Goal: Task Accomplishment & Management: Complete application form

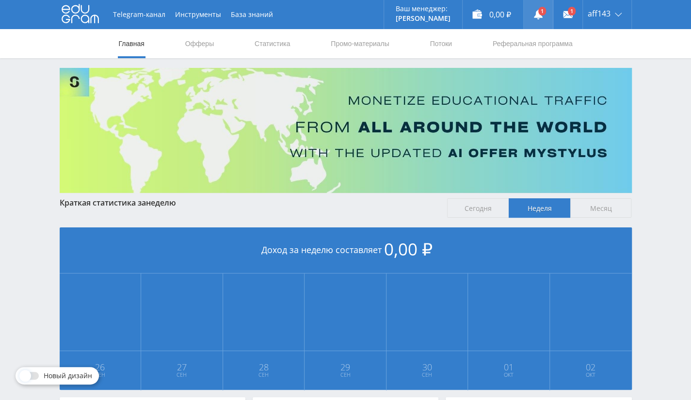
click at [539, 13] on link at bounding box center [538, 14] width 29 height 29
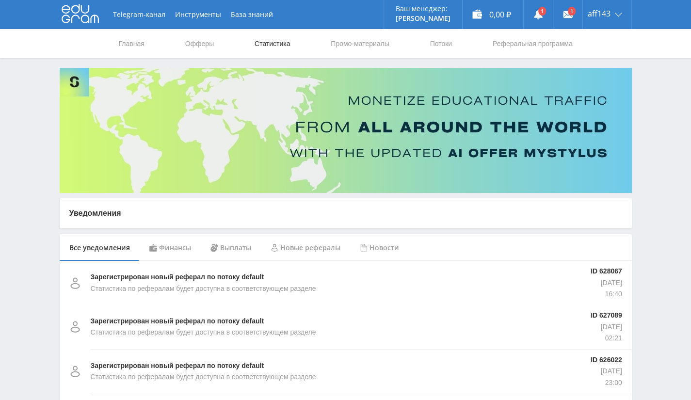
click at [290, 43] on link "Статистика" at bounding box center [273, 43] width 38 height 29
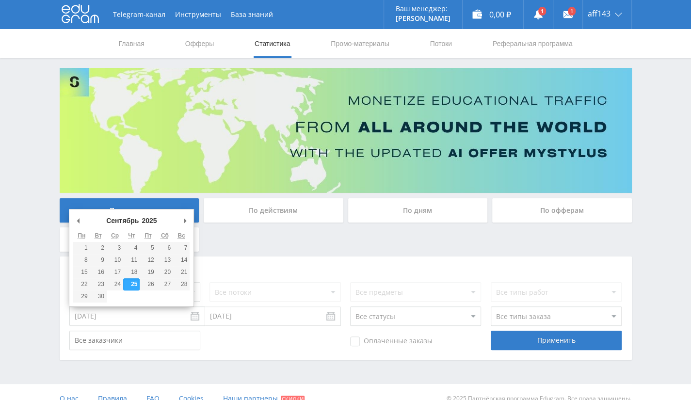
click at [201, 315] on input "25.09.2025" at bounding box center [137, 316] width 136 height 19
click at [153, 220] on select "2024 2025" at bounding box center [153, 221] width 26 height 10
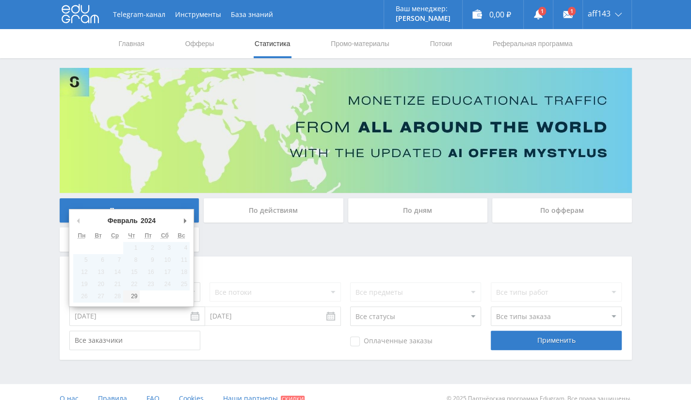
click at [78, 225] on button "Предыдущий месяц" at bounding box center [78, 220] width 10 height 15
type input "29.02.2024"
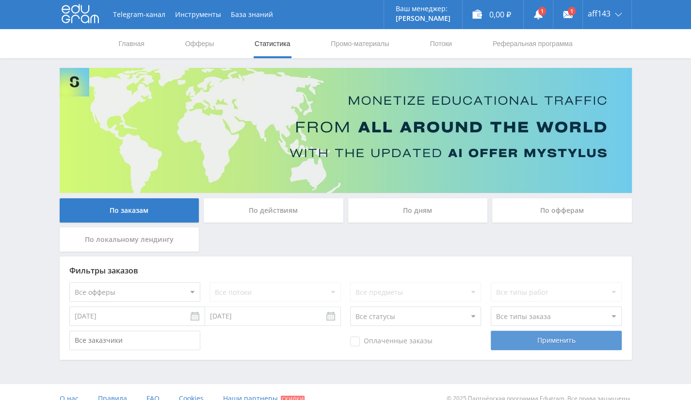
click at [513, 333] on div "Применить" at bounding box center [556, 340] width 131 height 19
click at [545, 338] on div "Применить" at bounding box center [556, 340] width 131 height 19
click at [569, 221] on div "По офферам" at bounding box center [562, 210] width 140 height 24
click at [0, 0] on input "По офферам" at bounding box center [0, 0] width 0 height 0
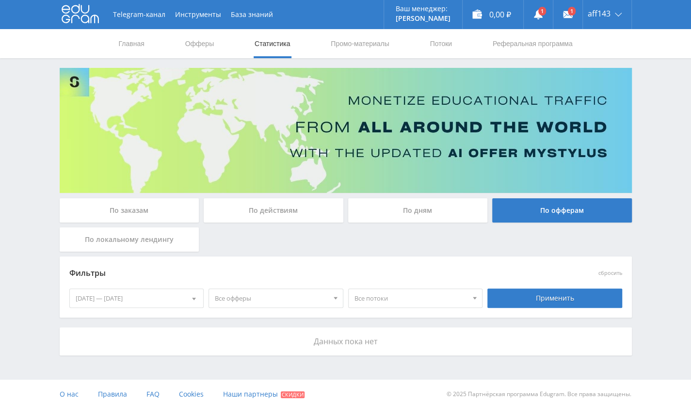
click at [128, 289] on div "26.09.2025 — 02.10.2025" at bounding box center [137, 298] width 134 height 18
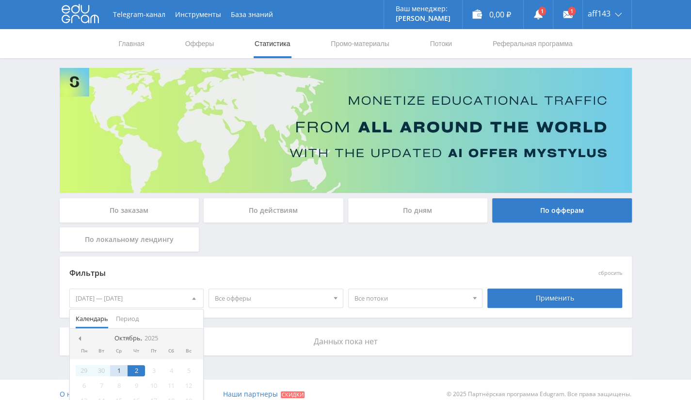
click at [158, 342] on nav "Октябрь, 2025" at bounding box center [137, 338] width 134 height 19
click at [154, 339] on icon "2025" at bounding box center [152, 338] width 14 height 7
click at [141, 348] on div "Янв Фев Мар Апр Май Июн Июл Авг Сен Окт Ноя Дек" at bounding box center [137, 389] width 134 height 82
click at [143, 337] on div "2025" at bounding box center [136, 339] width 21 height 8
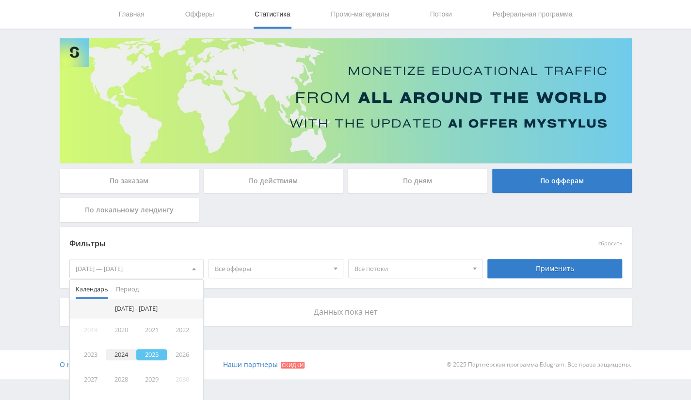
click at [122, 358] on div "2024" at bounding box center [121, 354] width 31 height 11
click at [137, 328] on div "Фев" at bounding box center [136, 330] width 41 height 11
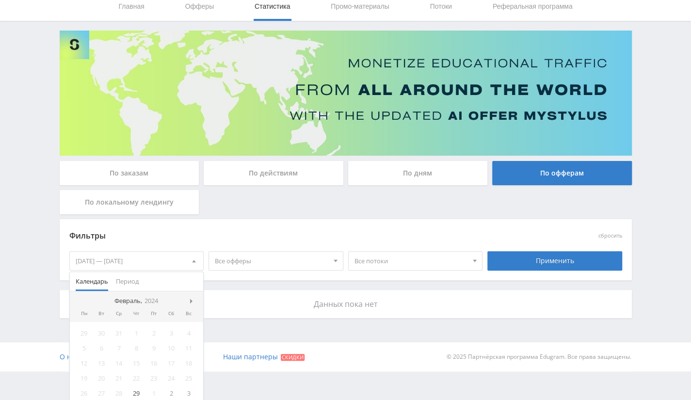
scroll to position [42, 0]
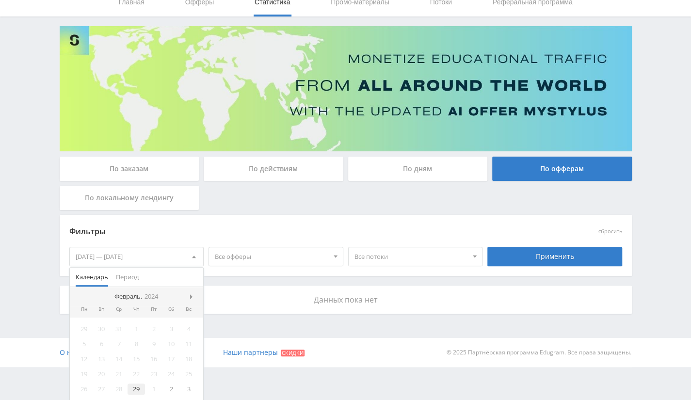
click at [135, 389] on div "29" at bounding box center [136, 389] width 17 height 11
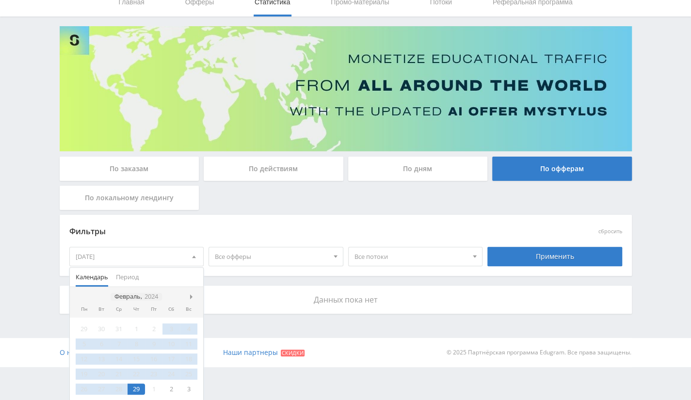
click at [152, 295] on icon "2024" at bounding box center [152, 296] width 14 height 7
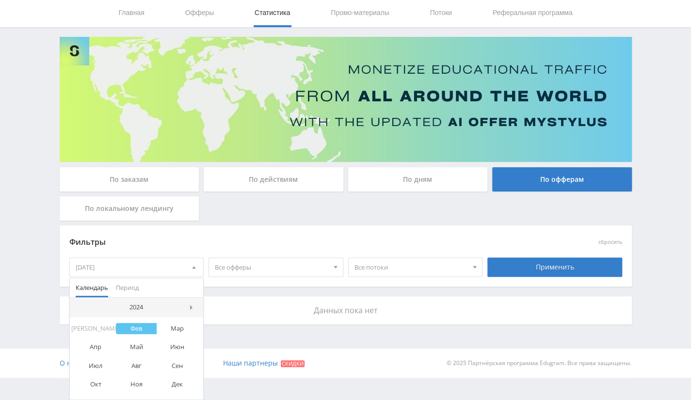
scroll to position [30, 0]
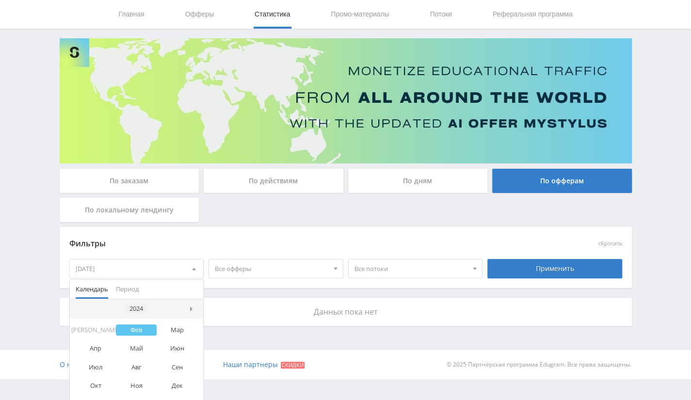
click at [138, 308] on div "2024" at bounding box center [136, 309] width 21 height 8
click at [148, 354] on div "2025" at bounding box center [151, 354] width 31 height 11
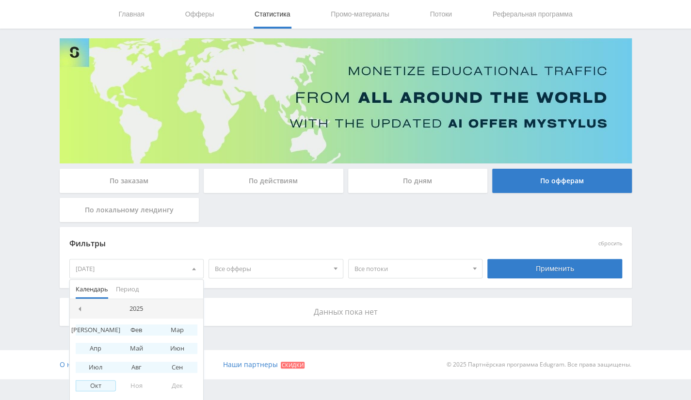
click at [97, 386] on div "Окт" at bounding box center [96, 385] width 41 height 11
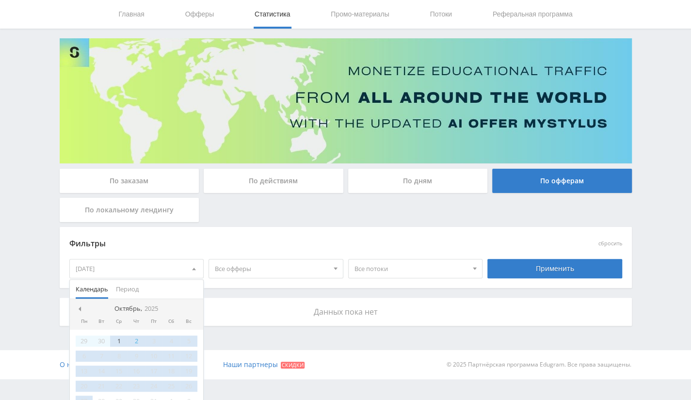
scroll to position [42, 0]
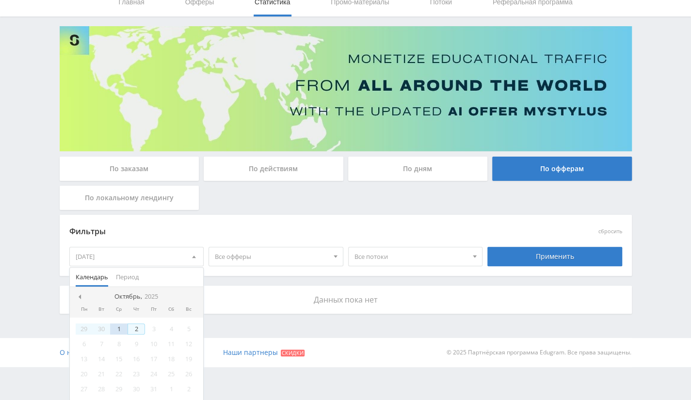
click at [135, 326] on div "2" at bounding box center [136, 329] width 17 height 11
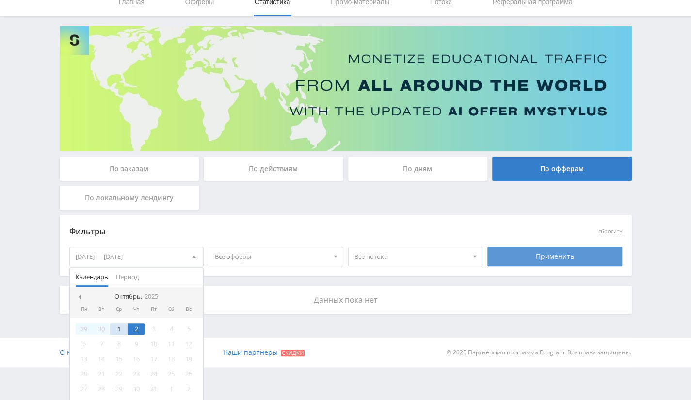
click at [559, 259] on div "Применить" at bounding box center [555, 256] width 135 height 19
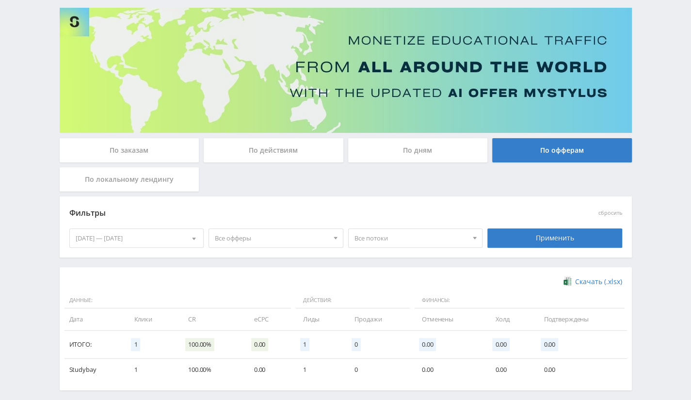
scroll to position [103, 0]
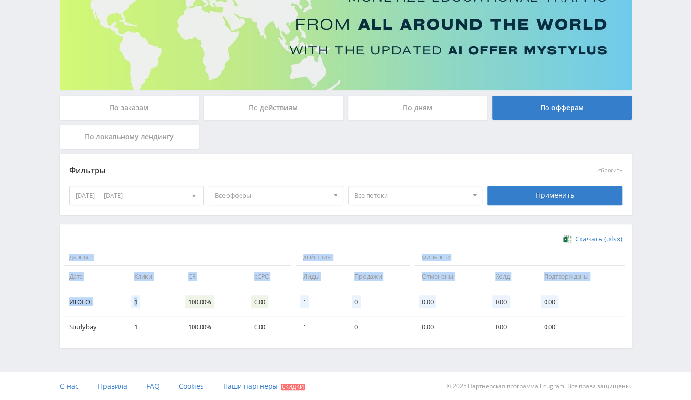
drag, startPoint x: 148, startPoint y: 310, endPoint x: 428, endPoint y: 342, distance: 282.2
click at [428, 342] on div "Скачать (.xlsx) Данные: Действия: Финансы: Дата Клики CR eCPC Лиды Продажи Отме…" at bounding box center [346, 286] width 572 height 123
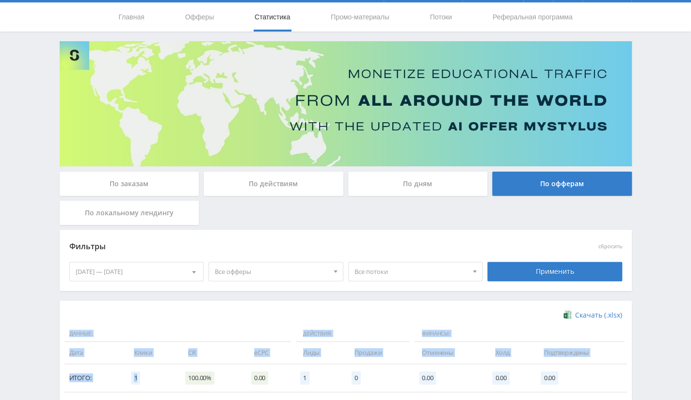
scroll to position [0, 0]
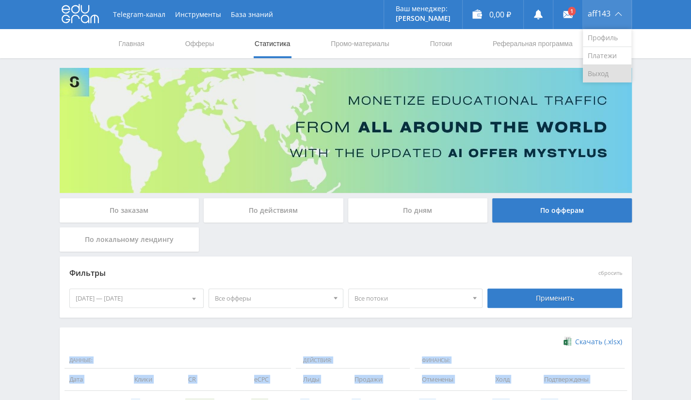
click at [594, 77] on link "Выход" at bounding box center [607, 73] width 49 height 17
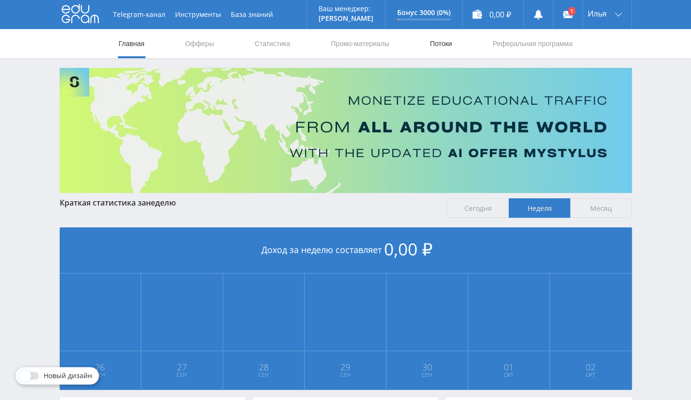
click at [431, 42] on link "Потоки" at bounding box center [441, 43] width 24 height 29
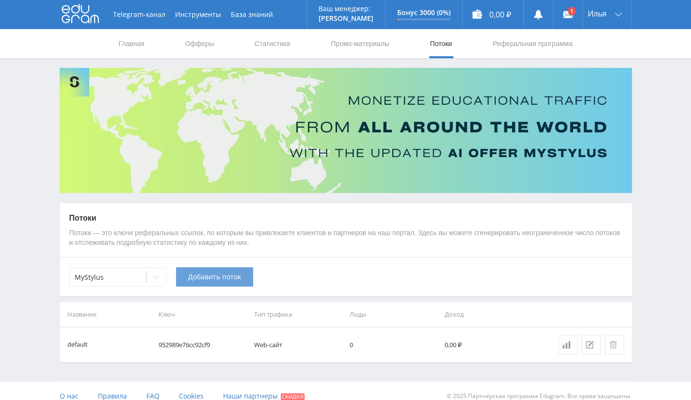
click at [247, 274] on button "Добавить поток" at bounding box center [214, 276] width 77 height 19
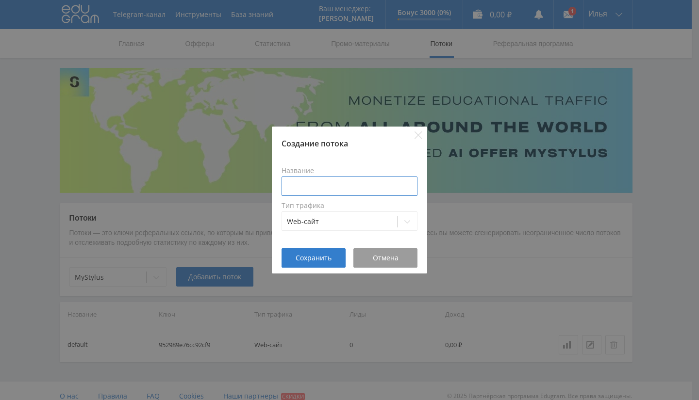
click at [357, 179] on input at bounding box center [349, 186] width 136 height 19
type input "Youtube-канал"
click at [324, 254] on span "Сохранить" at bounding box center [313, 258] width 36 height 8
click at [319, 260] on span "Сохранить" at bounding box center [313, 258] width 36 height 8
click at [304, 258] on span "Сохранить" at bounding box center [313, 258] width 36 height 8
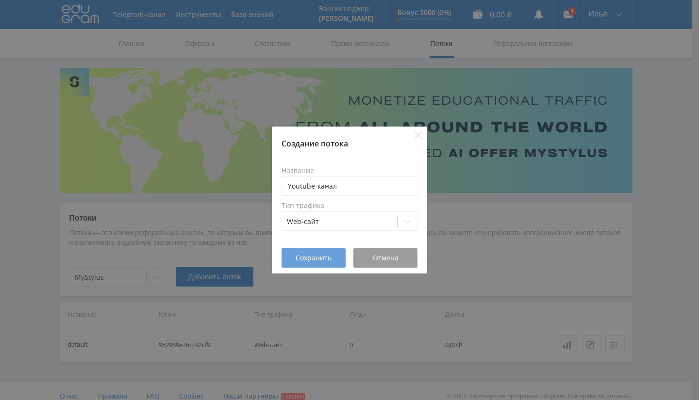
click at [304, 257] on span "Сохранить" at bounding box center [313, 258] width 36 height 8
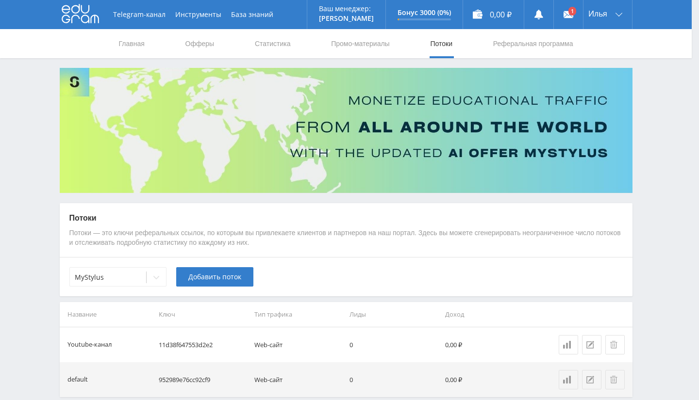
click at [303, 256] on body at bounding box center [345, 200] width 691 height 400
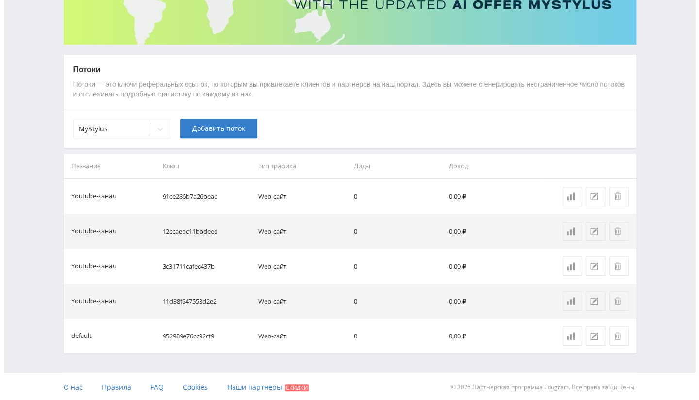
scroll to position [149, 0]
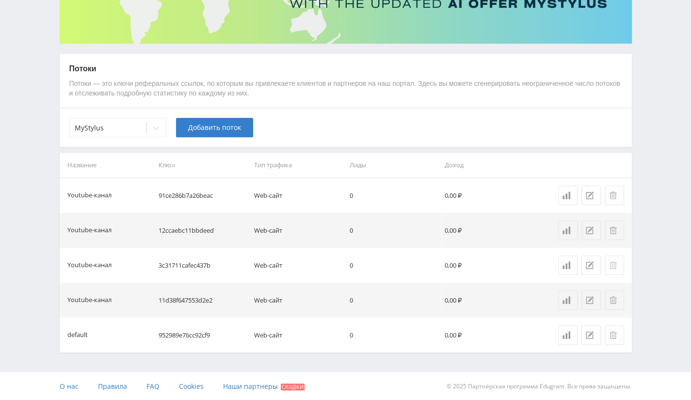
click at [613, 270] on button at bounding box center [614, 265] width 19 height 19
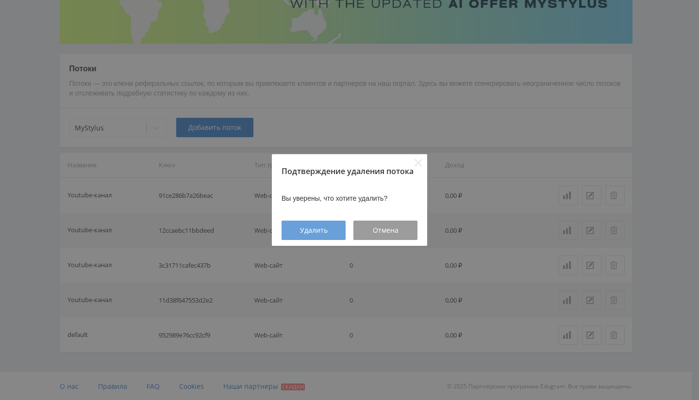
click at [308, 227] on span "Удалить" at bounding box center [314, 231] width 28 height 8
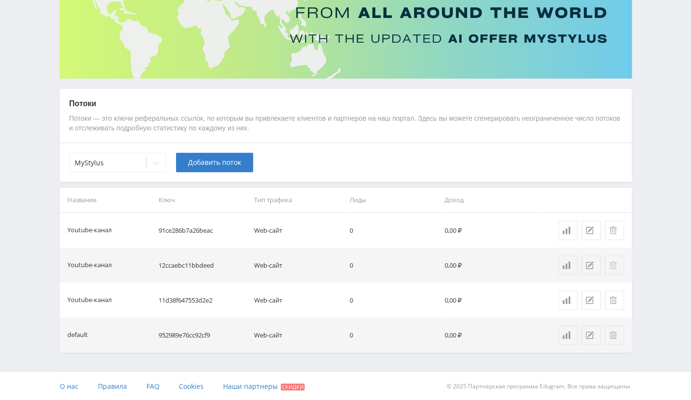
click at [622, 258] on button at bounding box center [614, 265] width 19 height 19
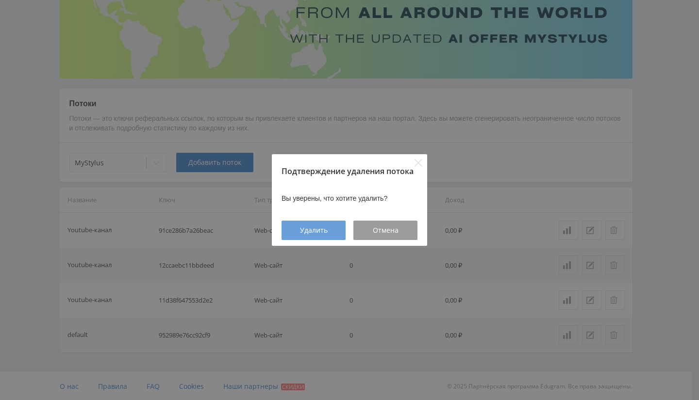
click at [289, 229] on button "Удалить" at bounding box center [313, 230] width 64 height 19
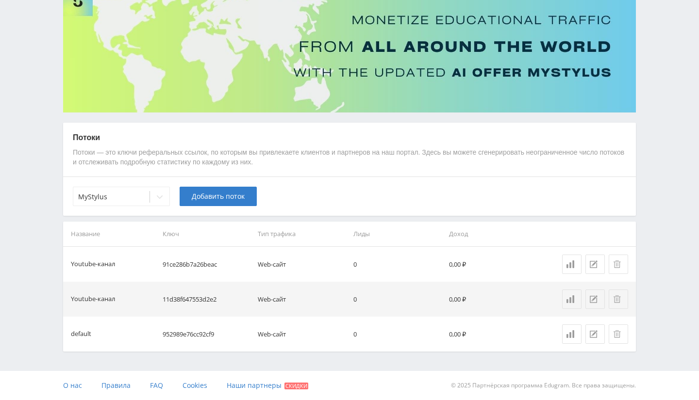
scroll to position [80, 0]
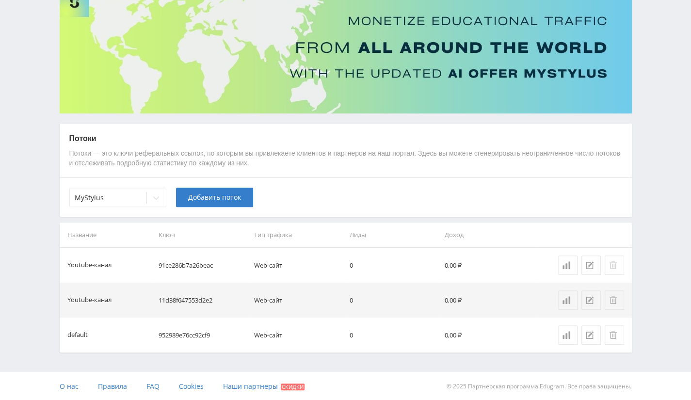
click at [612, 268] on icon at bounding box center [613, 265] width 8 height 8
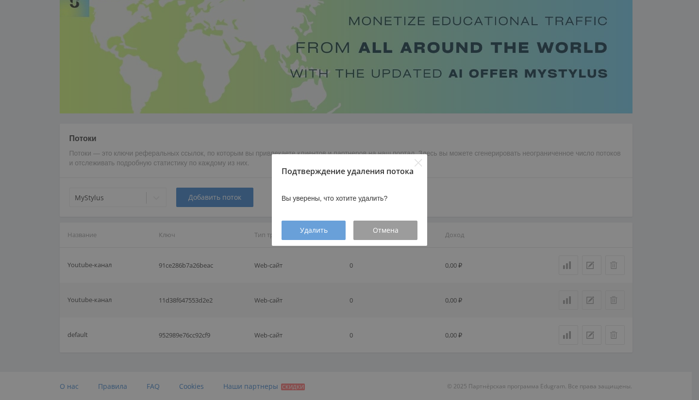
click at [316, 228] on span "Удалить" at bounding box center [314, 231] width 28 height 8
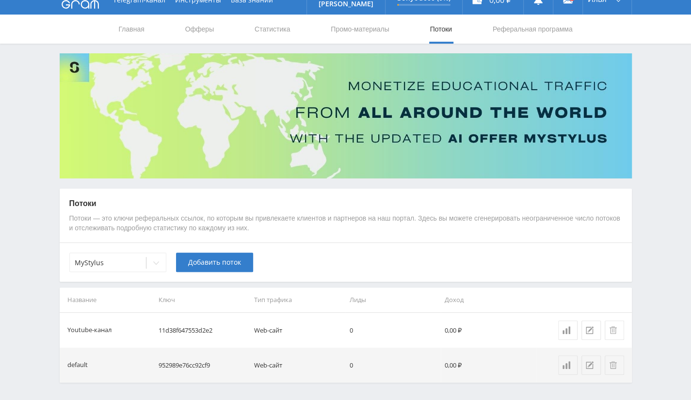
scroll to position [0, 0]
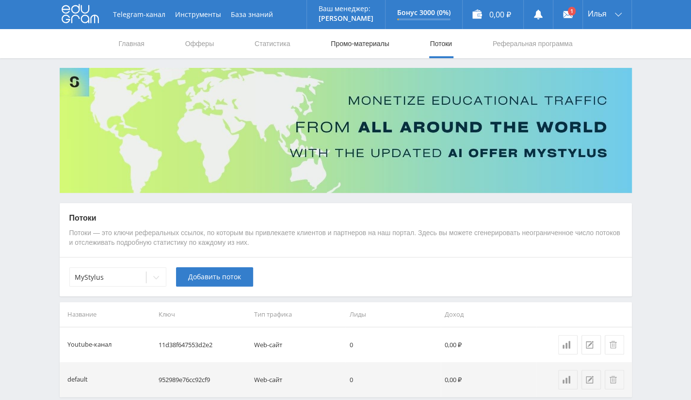
click at [386, 35] on link "Промо-материалы" at bounding box center [360, 43] width 60 height 29
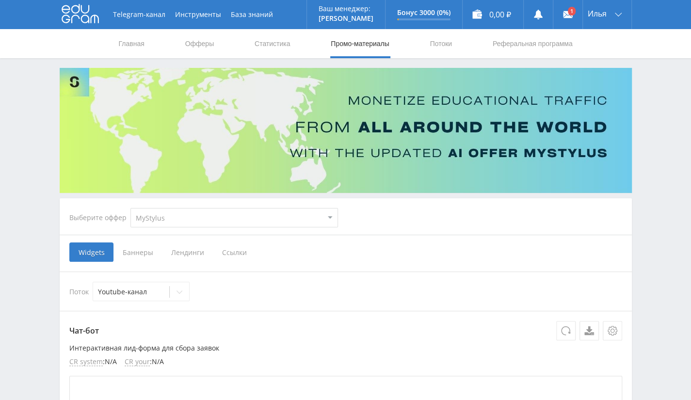
click at [222, 254] on span "Ссылки" at bounding box center [234, 252] width 43 height 19
click at [0, 0] on input "Ссылки" at bounding box center [0, 0] width 0 height 0
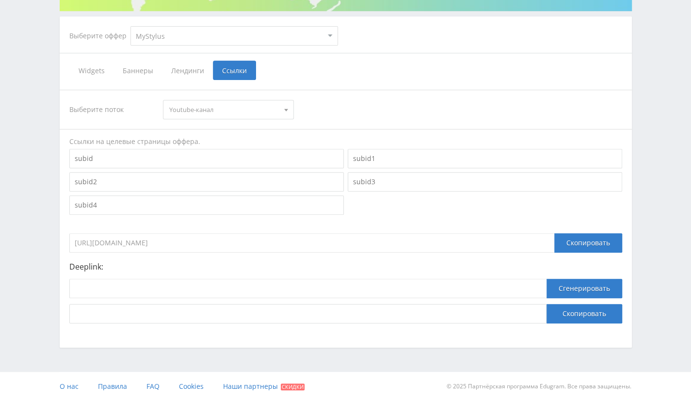
scroll to position [133, 0]
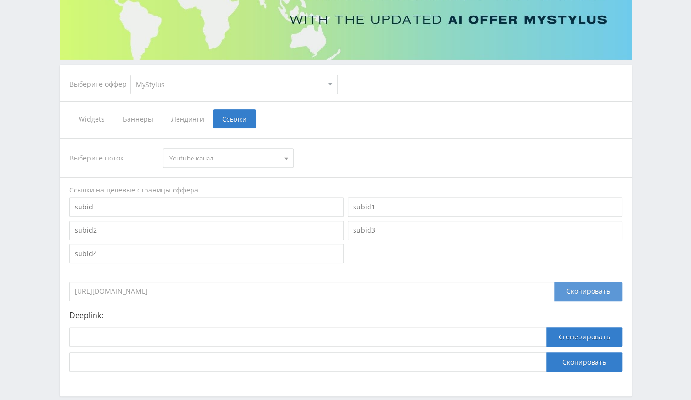
click at [599, 288] on div "Скопировать" at bounding box center [588, 291] width 68 height 19
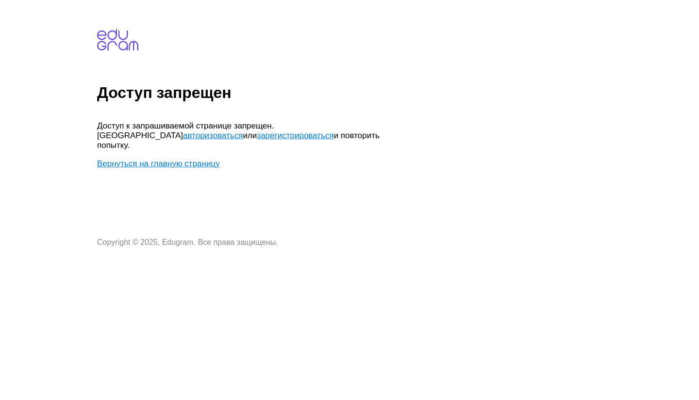
click at [170, 159] on link "Вернуться на главную страницу" at bounding box center [158, 163] width 123 height 9
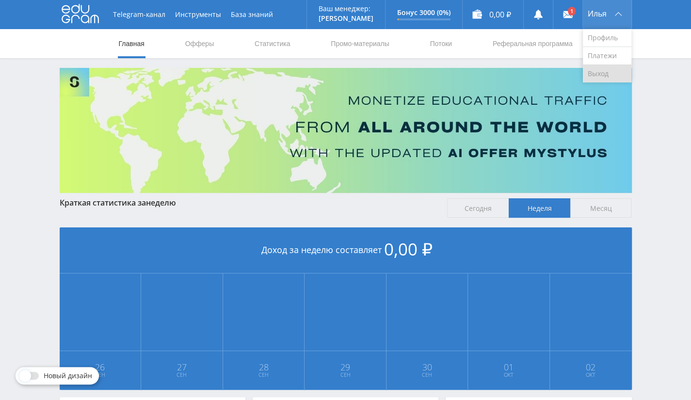
click at [603, 78] on link "Выход" at bounding box center [607, 73] width 49 height 17
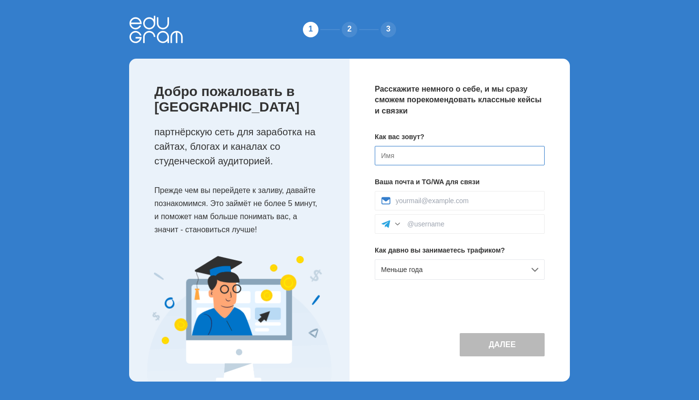
click at [473, 157] on input at bounding box center [460, 155] width 170 height 19
type input "х-х"
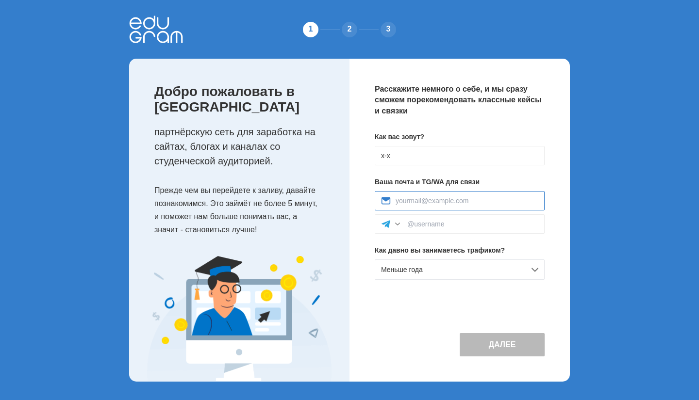
click at [469, 202] on input at bounding box center [466, 201] width 143 height 8
type input "ощдл"
click at [461, 226] on input at bounding box center [472, 224] width 131 height 8
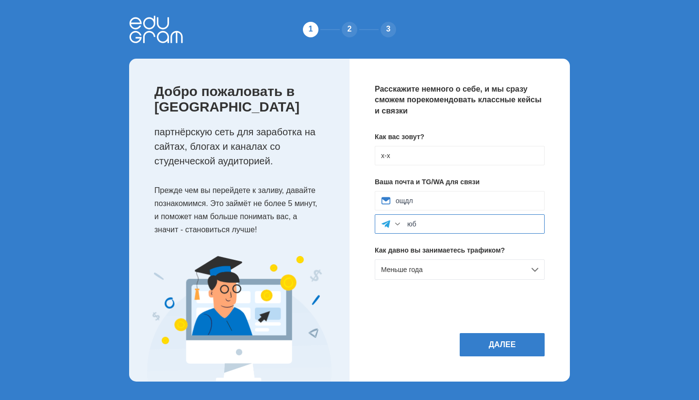
type input "ю"
type input "-"
drag, startPoint x: 458, startPoint y: 203, endPoint x: 387, endPoint y: 208, distance: 71.0
click at [387, 208] on div "ощдл" at bounding box center [460, 200] width 170 height 19
type input "-"
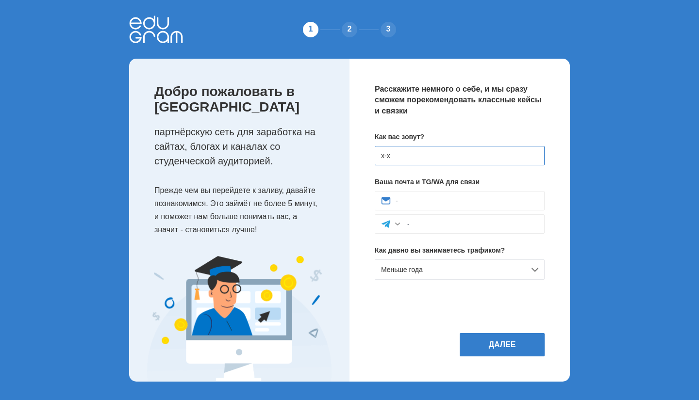
drag, startPoint x: 412, startPoint y: 159, endPoint x: 324, endPoint y: 149, distance: 88.8
click at [326, 149] on div "Добро пожаловать в Edugram партнёрскую сеть для заработка на сайтах, блогах и к…" at bounding box center [349, 220] width 440 height 323
type input "-"
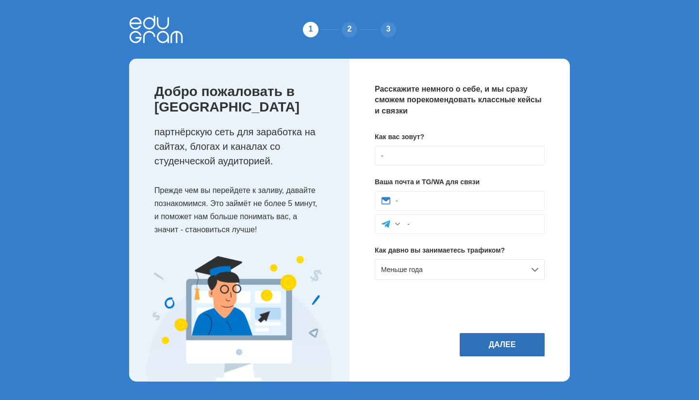
click at [520, 343] on button "Далее" at bounding box center [501, 344] width 85 height 23
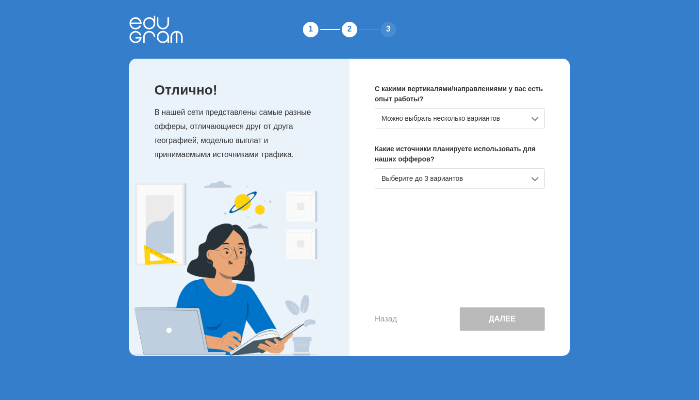
click at [469, 110] on div "Можно выбрать несколько вариантов" at bounding box center [460, 118] width 170 height 20
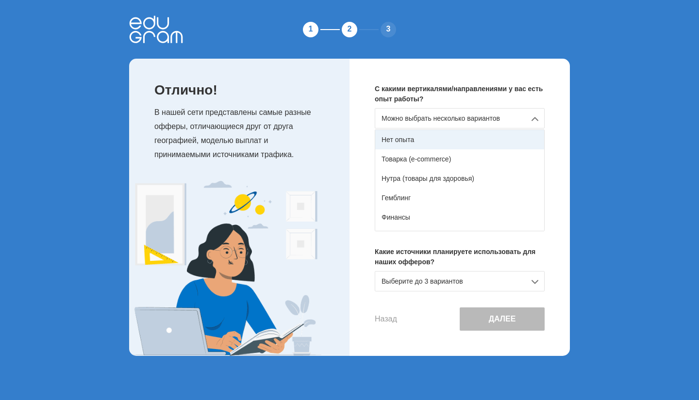
click at [460, 144] on div "Нет опыта" at bounding box center [459, 139] width 169 height 19
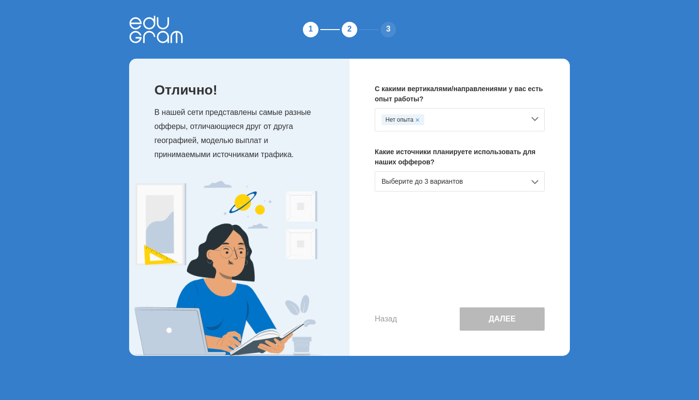
click at [443, 182] on div "Выберите до 3 вариантов" at bounding box center [460, 181] width 170 height 20
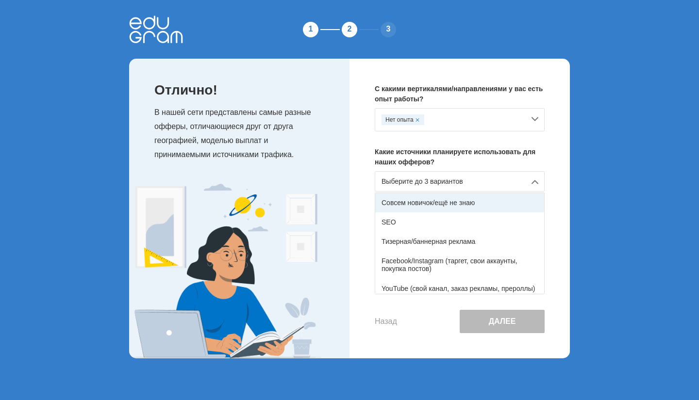
click at [437, 203] on div "Совсем новичок/ещё не знаю" at bounding box center [459, 202] width 169 height 19
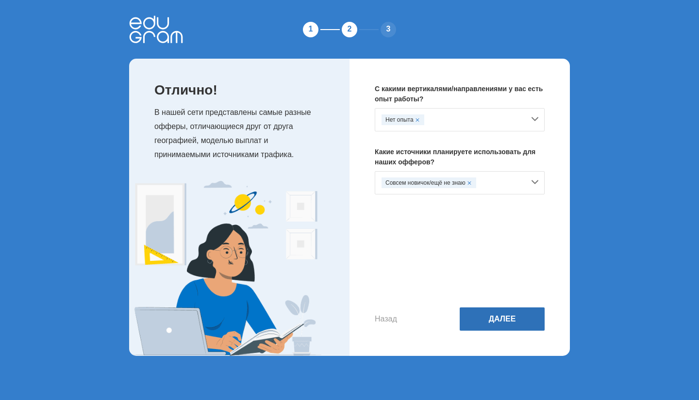
click at [492, 317] on button "Далее" at bounding box center [501, 319] width 85 height 23
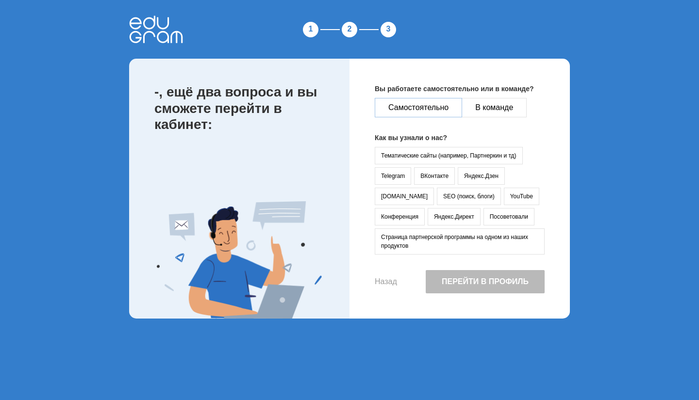
click at [434, 108] on button "Самостоятельно" at bounding box center [418, 107] width 87 height 19
click at [412, 161] on button "Тематические сайты (например, Партнеркин и тд)" at bounding box center [449, 155] width 148 height 17
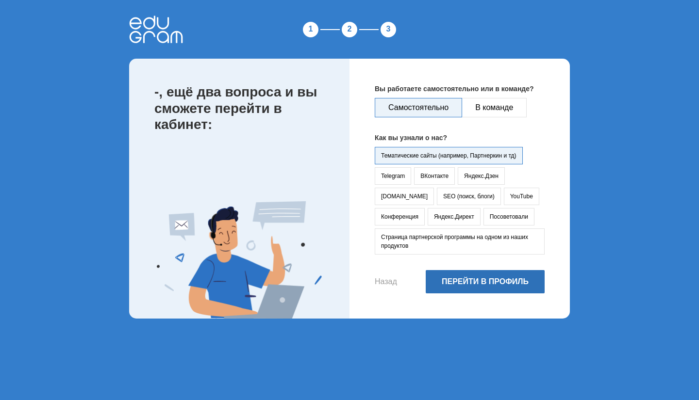
click at [464, 279] on button "Перейти в профиль" at bounding box center [484, 281] width 119 height 23
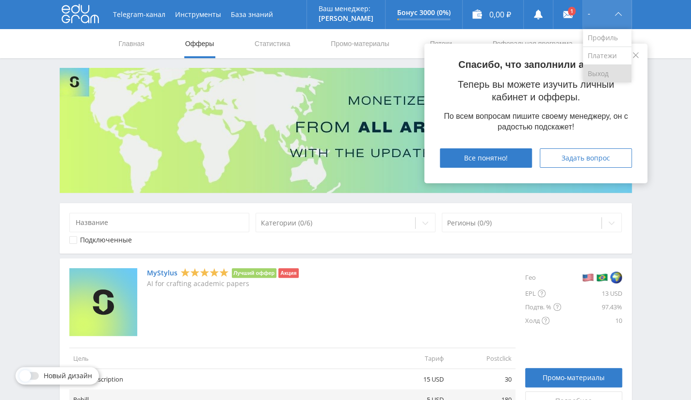
click at [604, 70] on link "Выход" at bounding box center [607, 73] width 49 height 17
